Goal: Task Accomplishment & Management: Complete application form

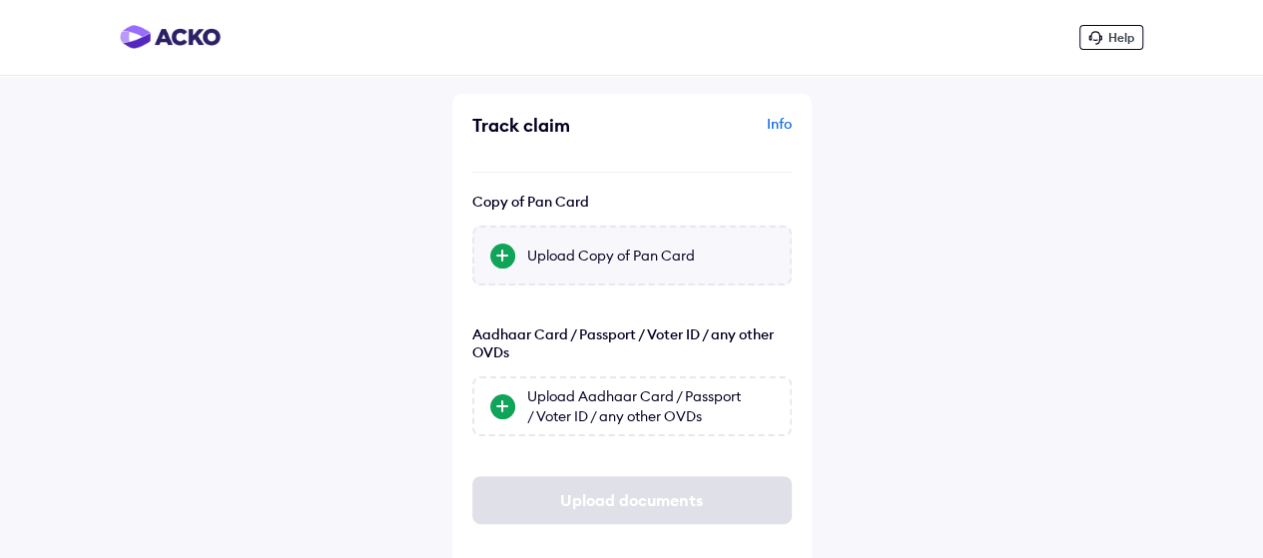
click at [538, 254] on div "Upload Copy of Pan Card" at bounding box center [650, 256] width 247 height 20
click at [0, 0] on input "Upload Copy of Pan Card" at bounding box center [0, 0] width 0 height 0
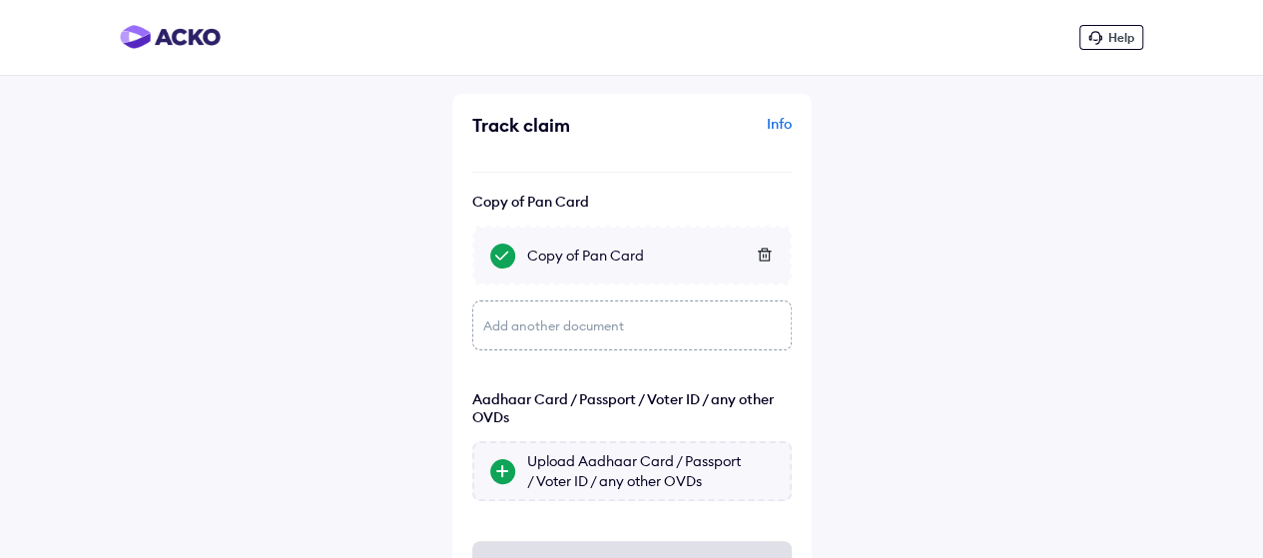
click at [487, 455] on div "Upload Aadhaar Card / Passport / Voter ID / any other OVDs" at bounding box center [632, 471] width 320 height 60
click at [0, 0] on input "Upload Aadhaar Card / Passport / Voter ID / any other OVDs" at bounding box center [0, 0] width 0 height 0
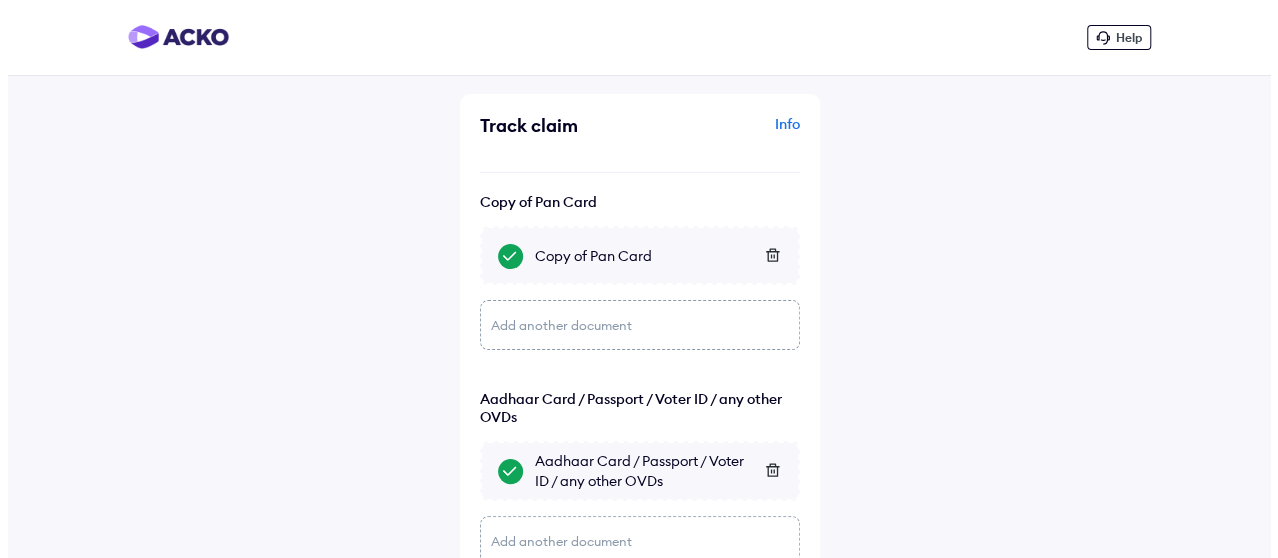
scroll to position [155, 0]
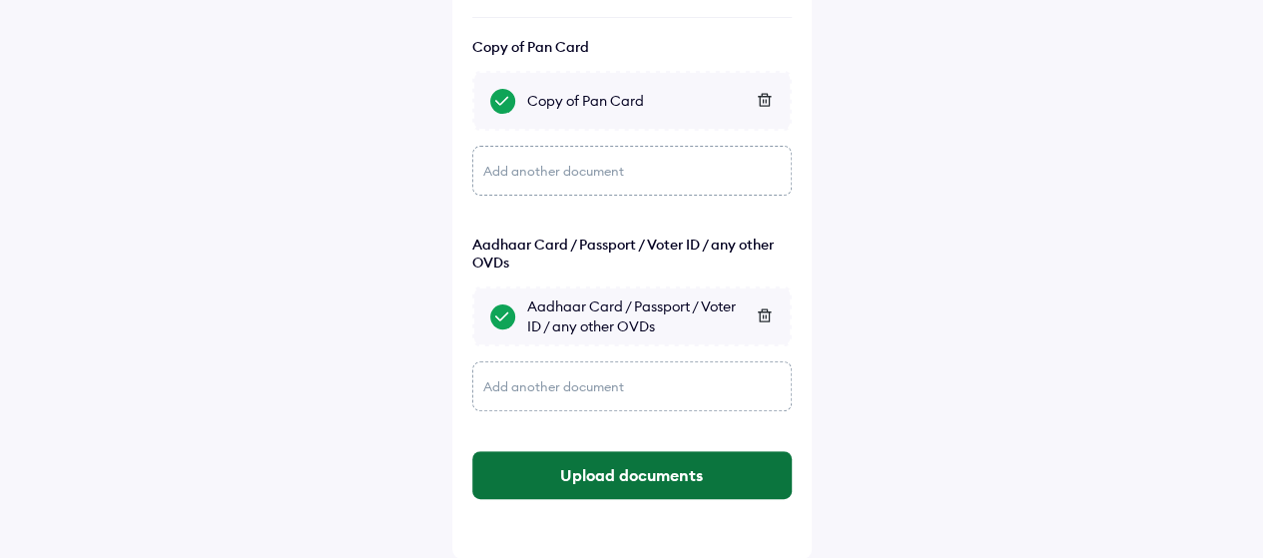
click at [534, 472] on button "Upload documents" at bounding box center [632, 475] width 320 height 48
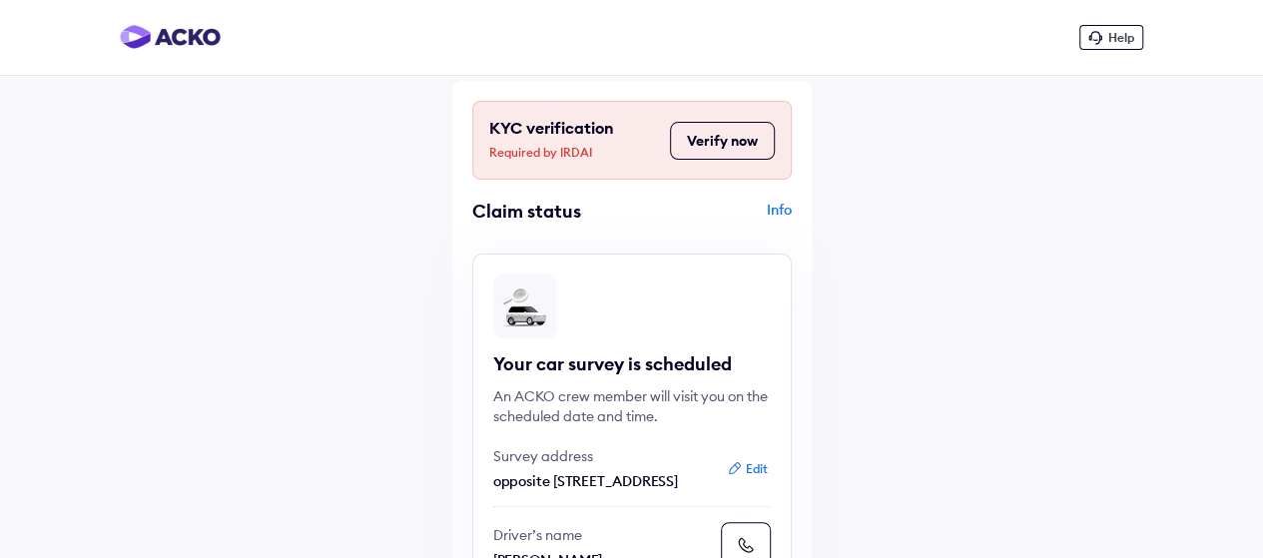
click at [713, 141] on button "Verify now" at bounding box center [722, 141] width 105 height 38
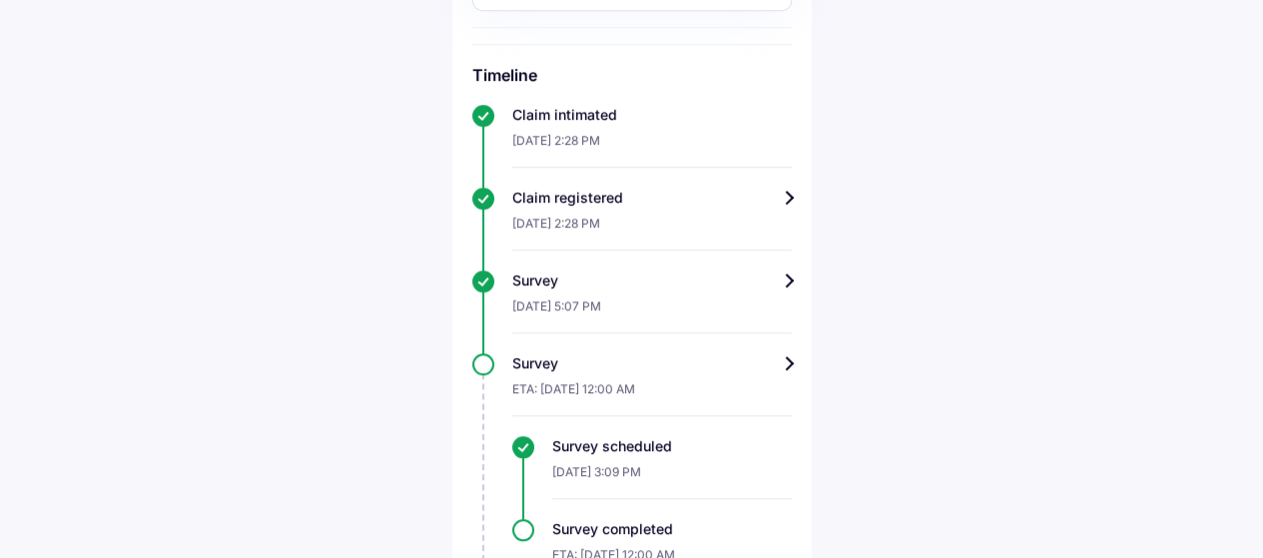
scroll to position [789, 0]
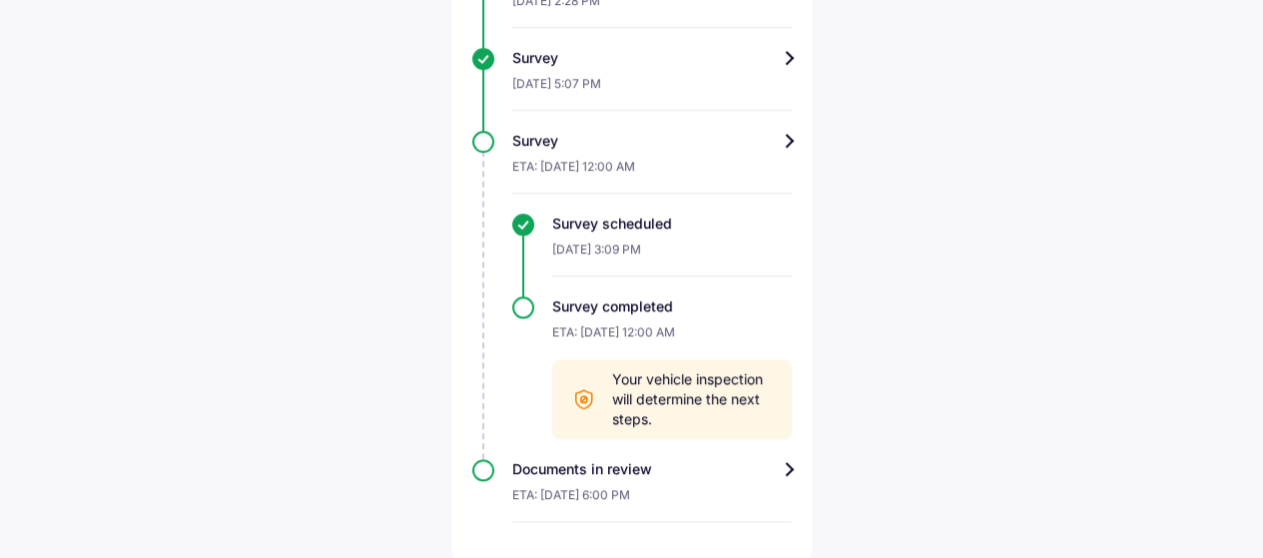
click at [667, 472] on div "Documents in review" at bounding box center [652, 469] width 280 height 20
